Goal: Task Accomplishment & Management: Manage account settings

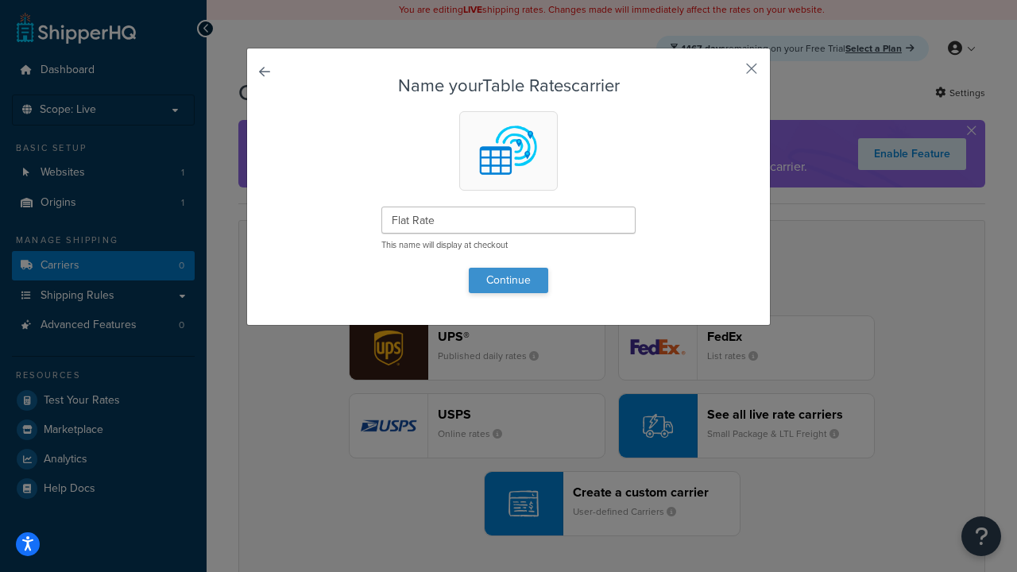
type input "Flat Rate"
click at [508, 280] on button "Continue" at bounding box center [508, 280] width 79 height 25
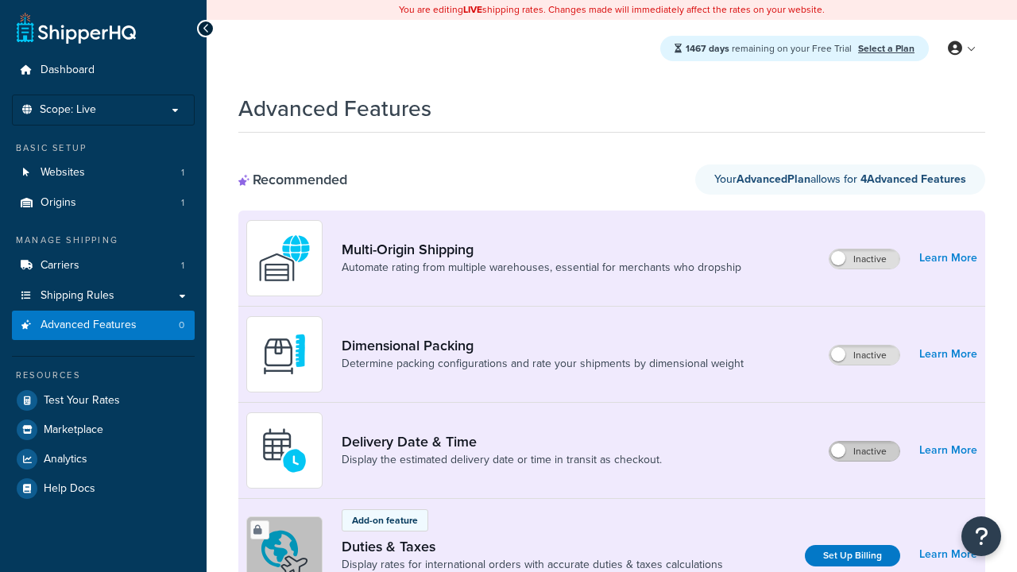
click at [864, 451] on label "Inactive" at bounding box center [864, 451] width 70 height 19
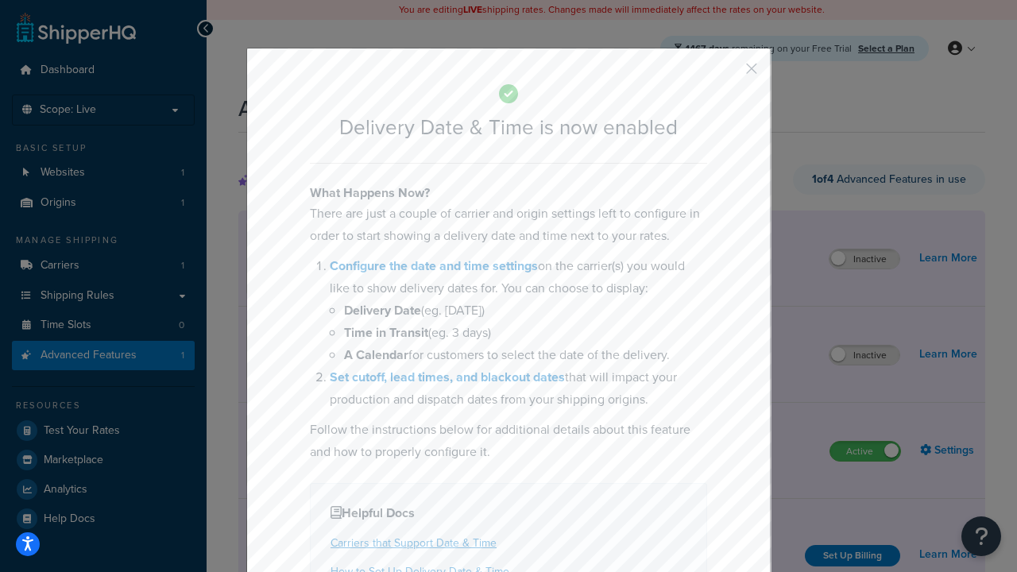
click at [727, 72] on button "button" at bounding box center [728, 74] width 4 height 4
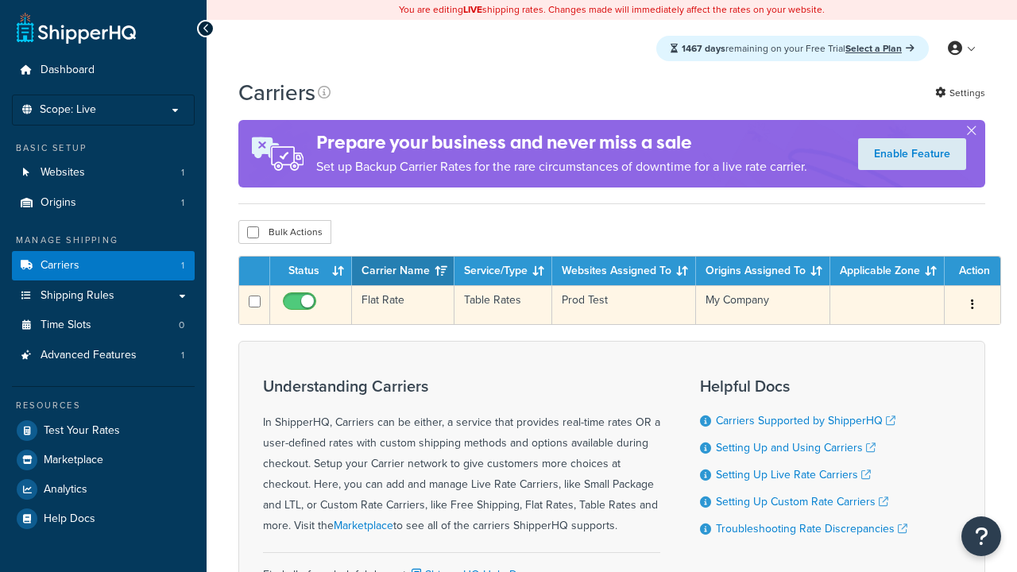
click at [403, 307] on td "Flat Rate" at bounding box center [403, 304] width 102 height 39
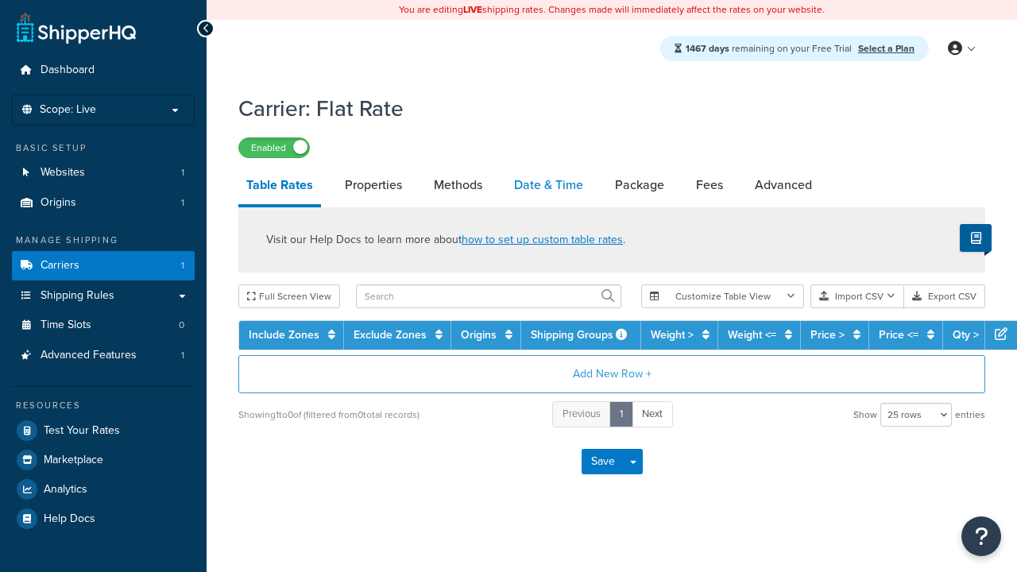
click at [548, 186] on link "Date & Time" at bounding box center [548, 185] width 85 height 38
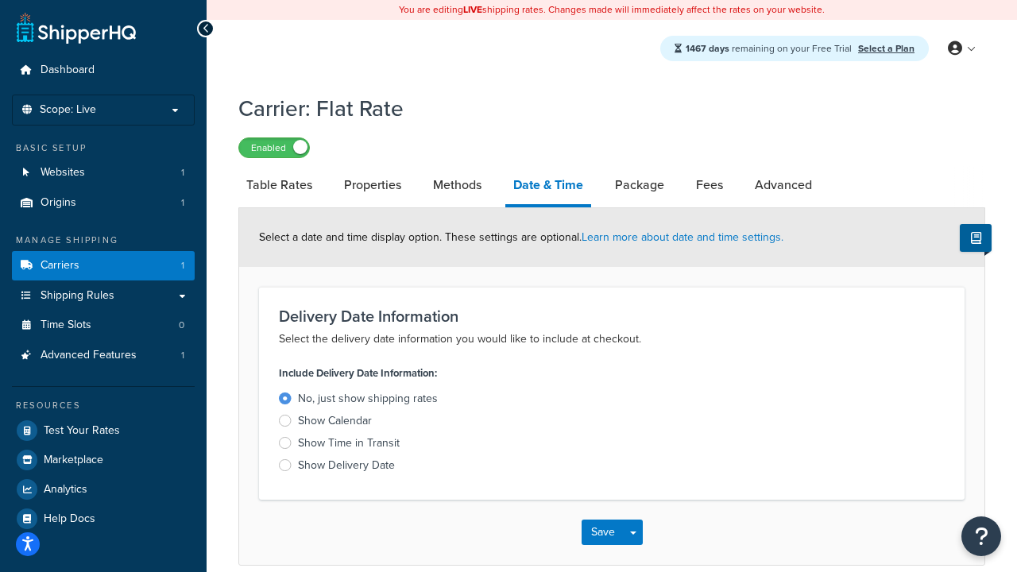
click at [346, 468] on div "Show Delivery Date" at bounding box center [346, 465] width 97 height 16
click at [0, 0] on input "Show Delivery Date" at bounding box center [0, 0] width 0 height 0
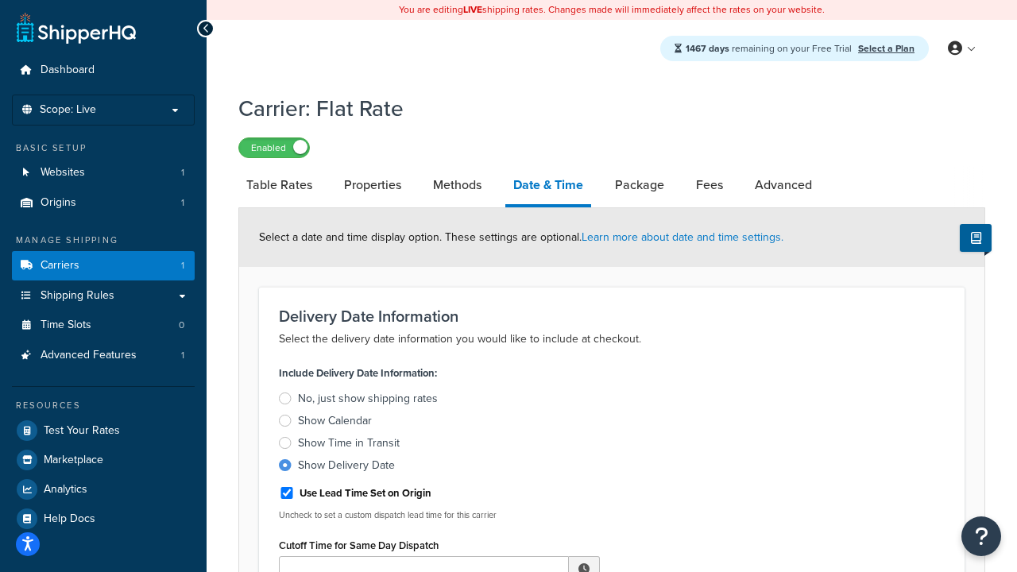
click at [346, 468] on div "Show Delivery Date" at bounding box center [346, 465] width 97 height 16
click at [0, 0] on input "Show Delivery Date" at bounding box center [0, 0] width 0 height 0
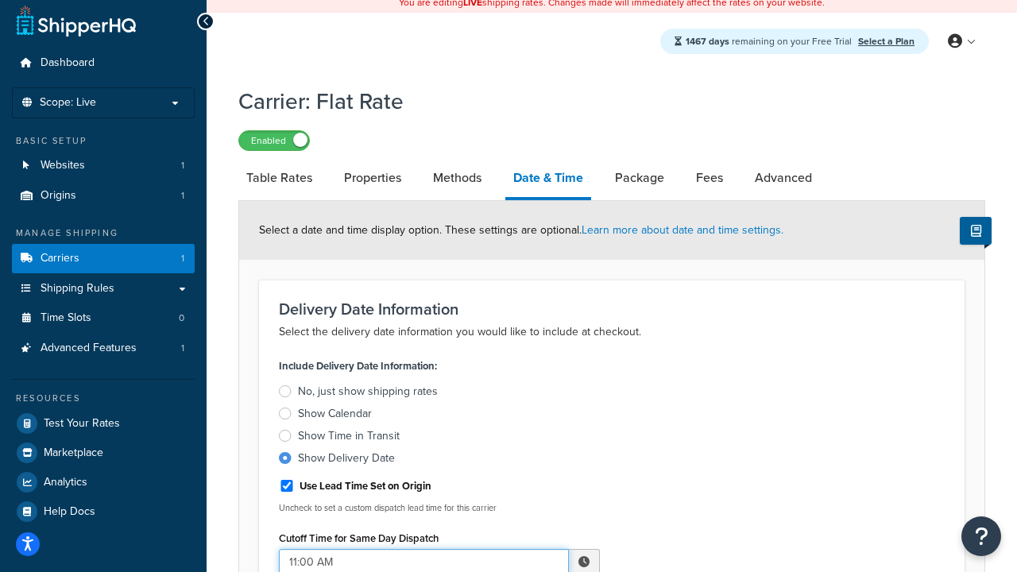
type input "11:00 AM"
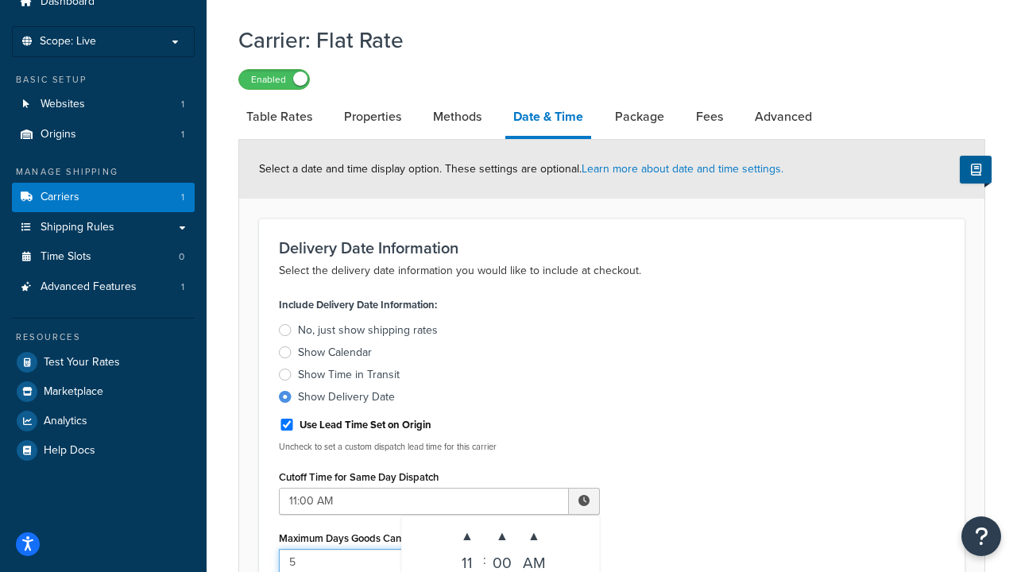
type input "5"
type input "Delivered on:"
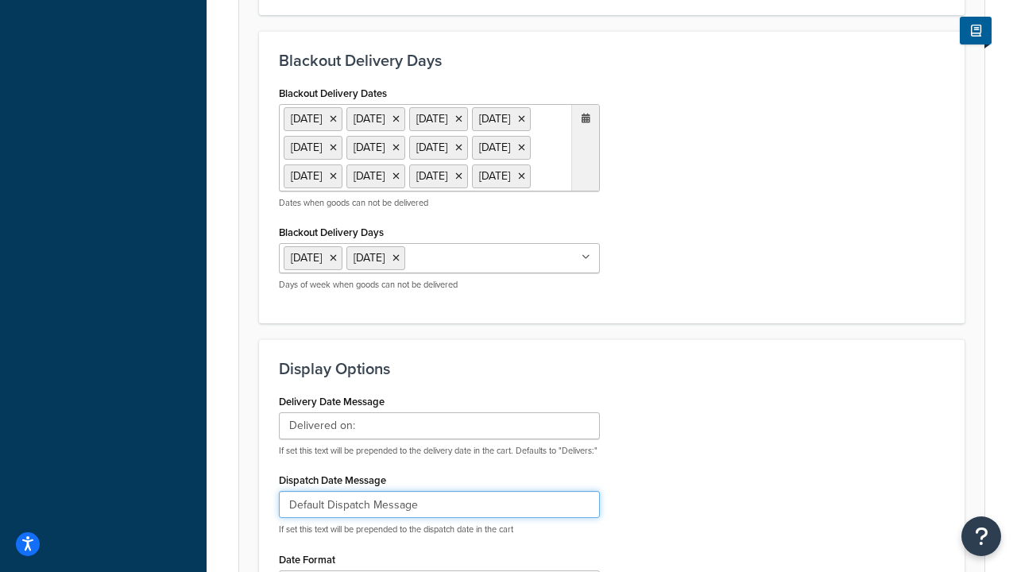
type input "Default Dispatch Message"
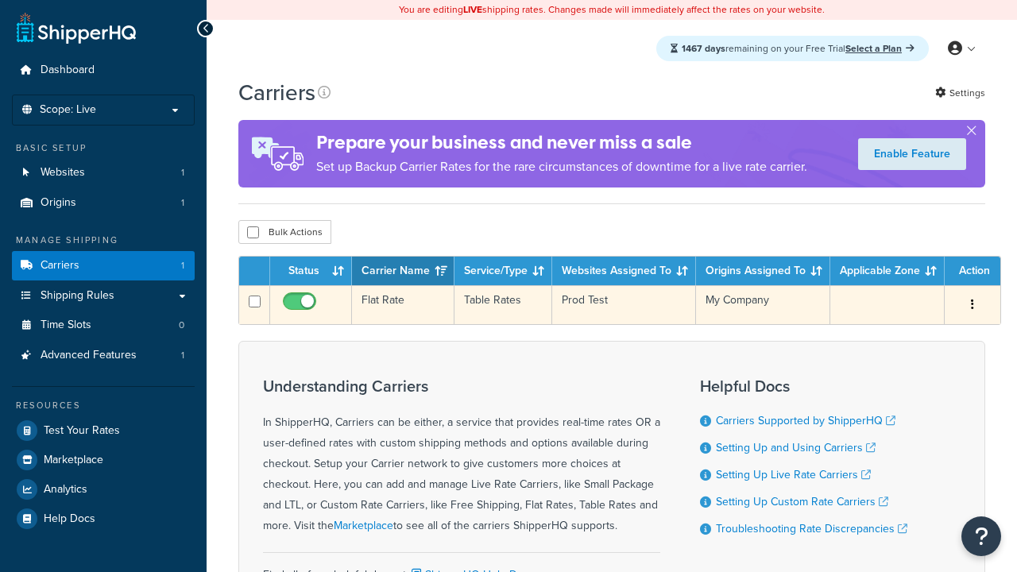
click at [403, 307] on td "Flat Rate" at bounding box center [403, 304] width 102 height 39
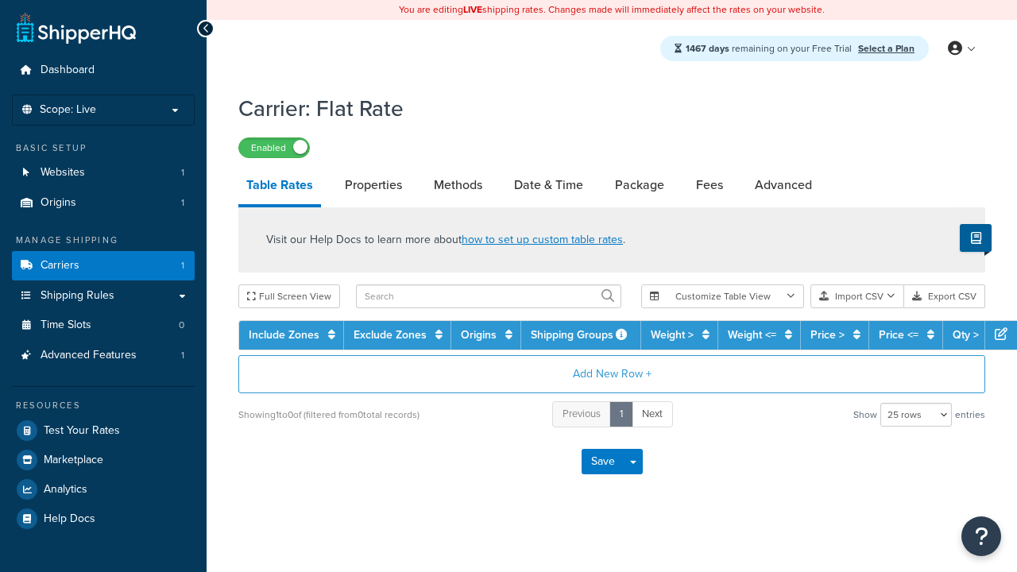
select select "25"
click at [548, 186] on link "Date & Time" at bounding box center [548, 185] width 85 height 38
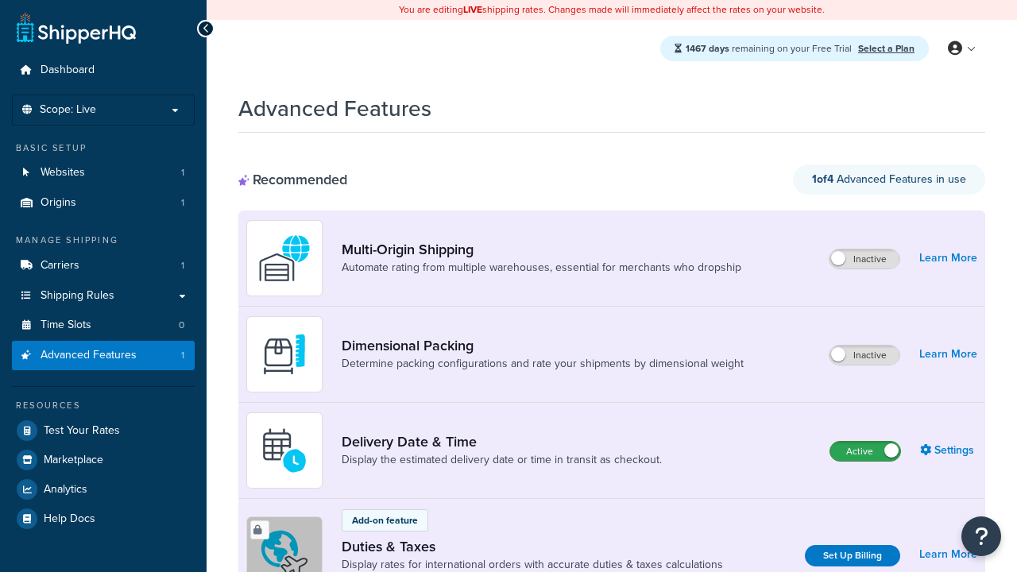
click at [865, 442] on label "Active" at bounding box center [865, 451] width 70 height 19
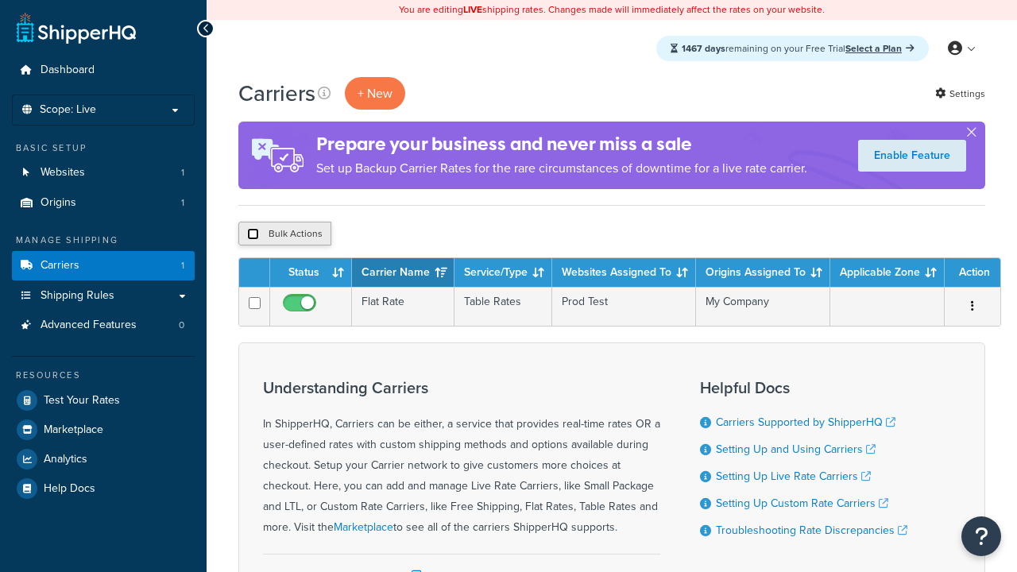
click at [253, 234] on input "checkbox" at bounding box center [253, 234] width 12 height 12
checkbox input "true"
click at [427, 234] on button "Delete" at bounding box center [423, 234] width 55 height 24
